Goal: Task Accomplishment & Management: Use online tool/utility

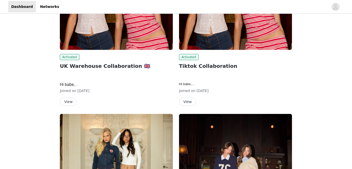
scroll to position [93, 0]
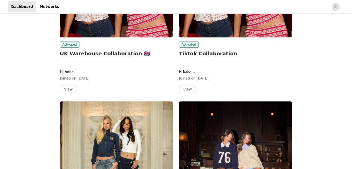
click at [67, 89] on button "View" at bounding box center [68, 89] width 17 height 8
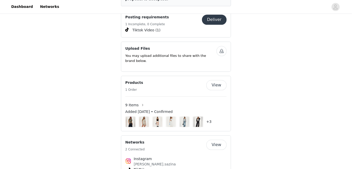
scroll to position [394, 0]
click at [217, 80] on button "View" at bounding box center [216, 85] width 20 height 10
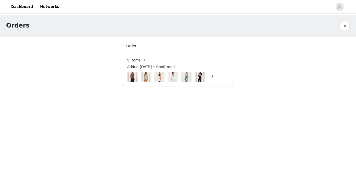
click at [210, 76] on h4 "+3" at bounding box center [210, 76] width 5 height 5
click at [141, 60] on button "button" at bounding box center [145, 60] width 8 height 8
